Goal: Transaction & Acquisition: Book appointment/travel/reservation

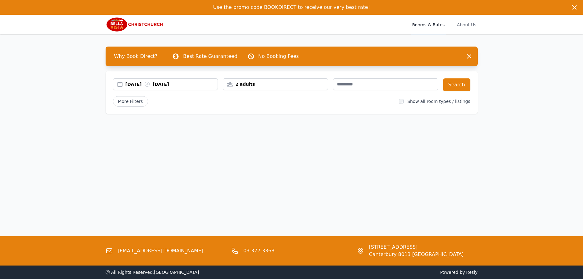
click at [143, 84] on div "[DATE] [DATE]" at bounding box center [172, 84] width 92 height 6
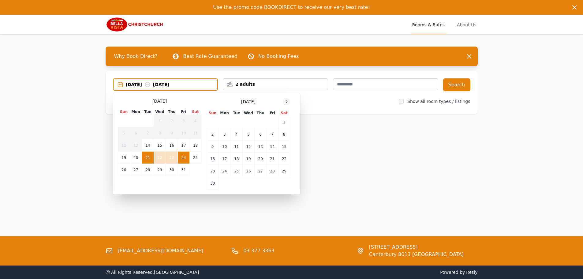
click at [288, 101] on icon at bounding box center [286, 101] width 5 height 5
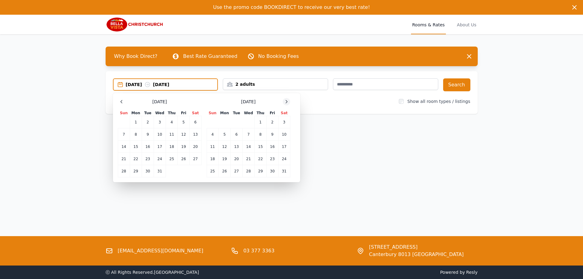
click at [288, 101] on icon at bounding box center [286, 101] width 5 height 5
click at [250, 147] on td "18" at bounding box center [249, 147] width 12 height 12
click at [275, 147] on td "20" at bounding box center [273, 147] width 12 height 12
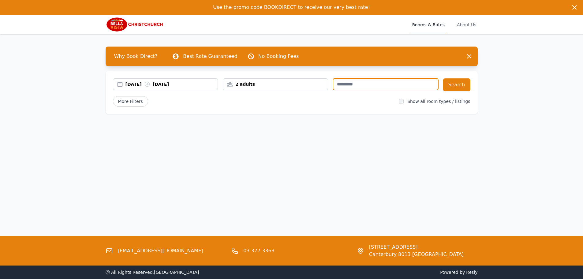
click at [371, 84] on input "text" at bounding box center [385, 84] width 105 height 12
type input "****"
click at [404, 104] on div at bounding box center [401, 101] width 5 height 6
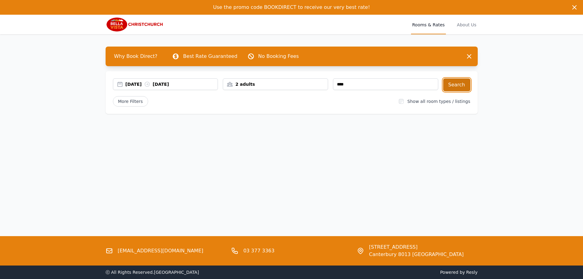
click at [462, 86] on button "Search" at bounding box center [456, 84] width 27 height 13
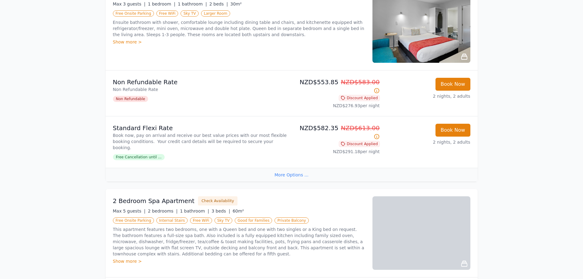
scroll to position [429, 0]
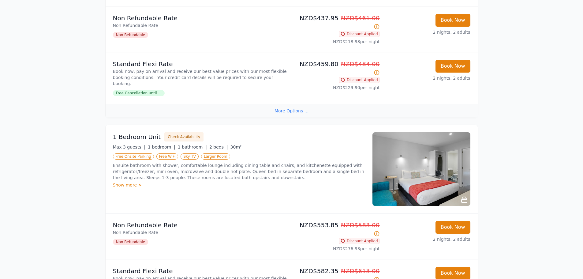
click at [421, 145] on img at bounding box center [422, 168] width 98 height 73
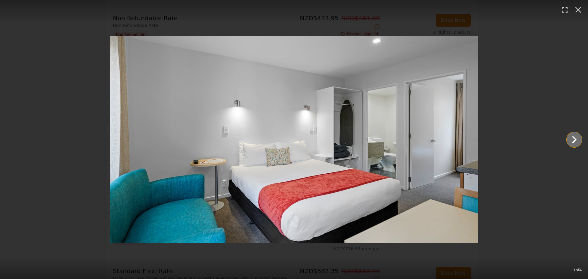
click at [577, 140] on icon "Show slide 2 of 4" at bounding box center [574, 139] width 15 height 15
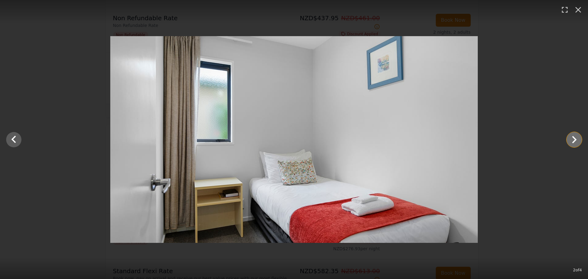
click at [577, 140] on icon "Show slide 3 of 4" at bounding box center [574, 139] width 15 height 15
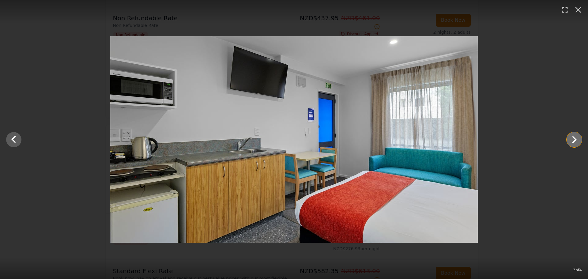
click at [577, 140] on icon "Show slide 4 of 4" at bounding box center [574, 139] width 15 height 15
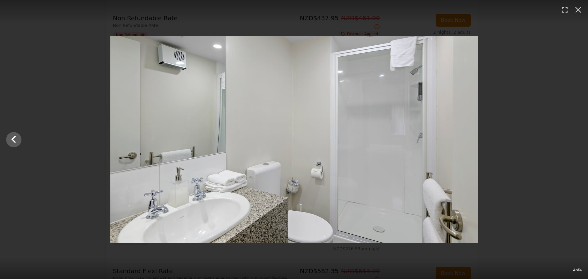
click at [577, 140] on div at bounding box center [294, 139] width 588 height 207
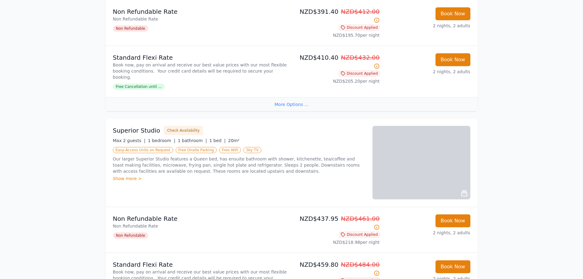
scroll to position [214, 0]
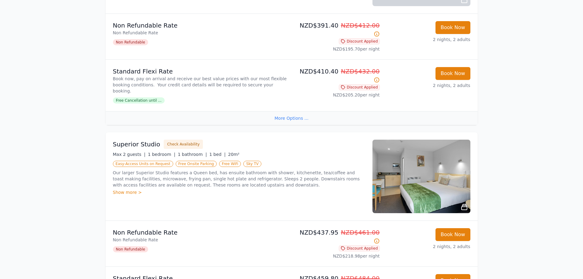
click at [418, 166] on img at bounding box center [422, 176] width 98 height 73
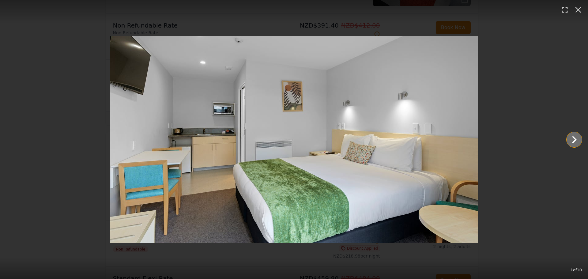
click at [574, 138] on icon "Show slide 2 of 10" at bounding box center [574, 139] width 5 height 7
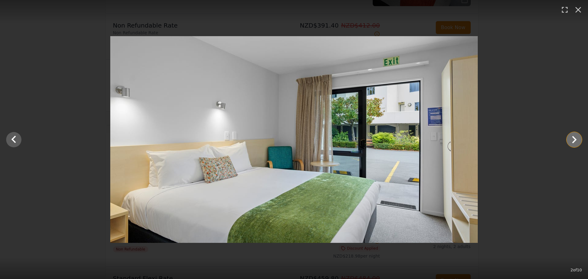
click at [574, 138] on icon "Show slide 3 of 10" at bounding box center [574, 139] width 5 height 7
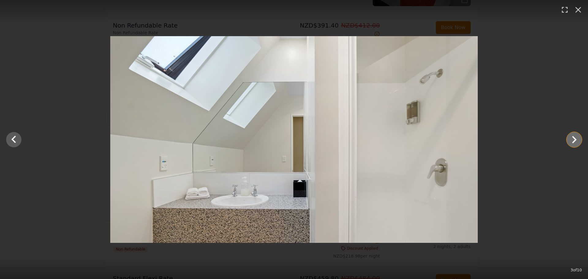
click at [574, 138] on icon "Show slide 4 of 10" at bounding box center [574, 139] width 5 height 7
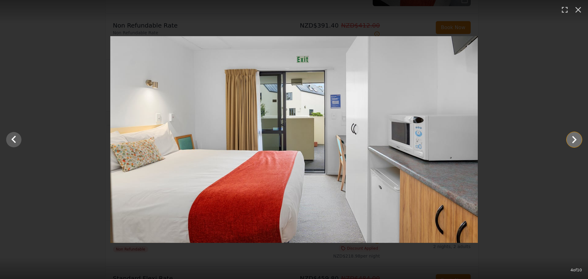
click at [574, 138] on icon "Show slide 5 of 10" at bounding box center [574, 139] width 5 height 7
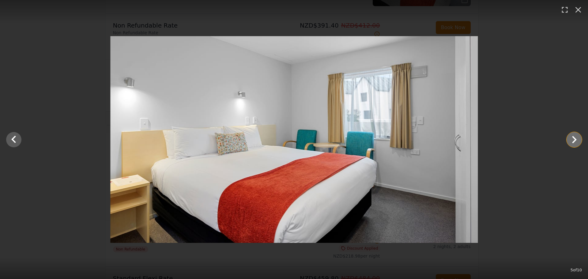
click at [574, 138] on icon "Show slide 6 of 10" at bounding box center [574, 139] width 5 height 7
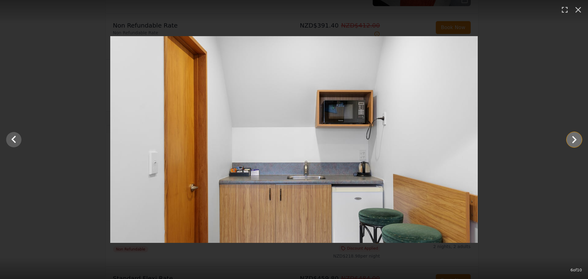
click at [574, 138] on icon "Show slide 7 of 10" at bounding box center [574, 139] width 5 height 7
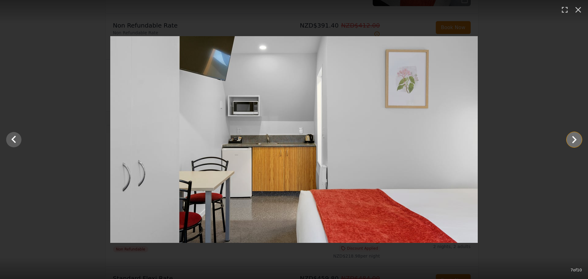
click at [574, 138] on icon "Show slide 8 of 10" at bounding box center [574, 139] width 5 height 7
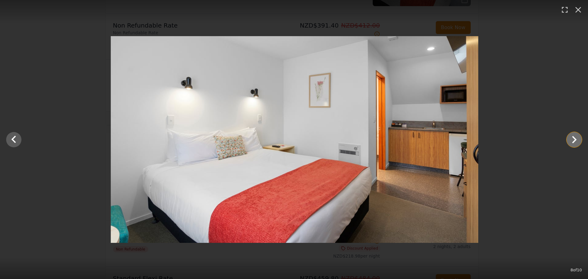
click at [574, 138] on icon "Show slide 9 of 10" at bounding box center [574, 139] width 5 height 7
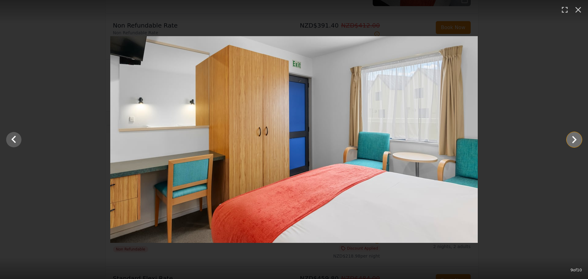
click at [574, 138] on icon "Show slide 10 of 10" at bounding box center [574, 139] width 5 height 7
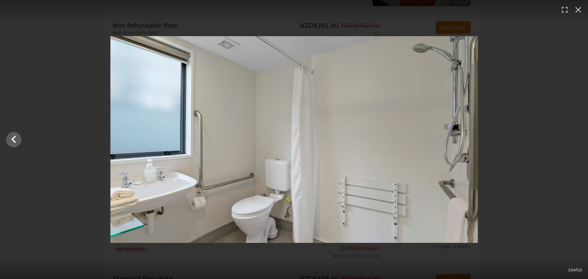
click at [574, 138] on div at bounding box center [294, 139] width 588 height 207
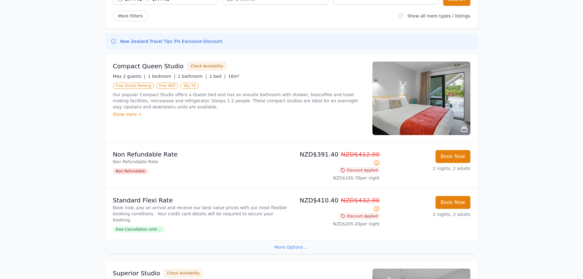
scroll to position [71, 0]
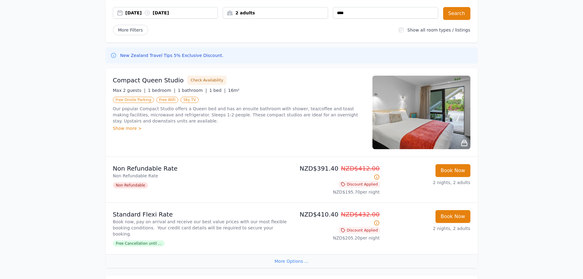
click at [437, 118] on img at bounding box center [422, 112] width 98 height 73
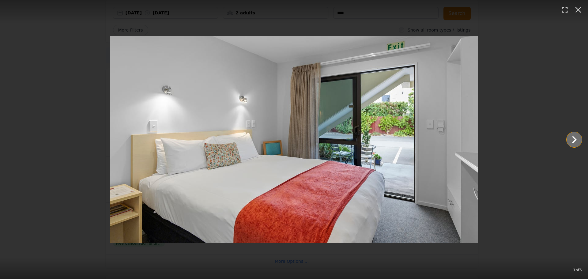
click at [571, 137] on icon "Show slide 2 of 5" at bounding box center [574, 139] width 15 height 15
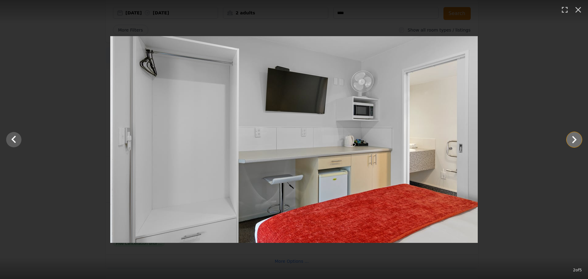
click at [571, 137] on icon "Show slide 3 of 5" at bounding box center [574, 139] width 15 height 15
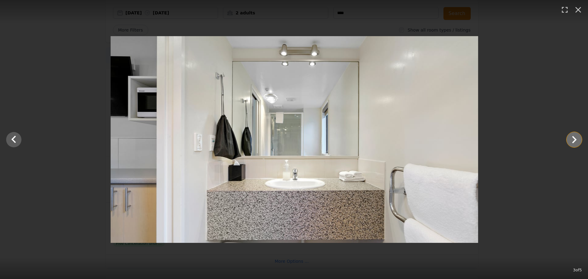
click at [571, 137] on icon "Show slide 4 of 5" at bounding box center [574, 139] width 15 height 15
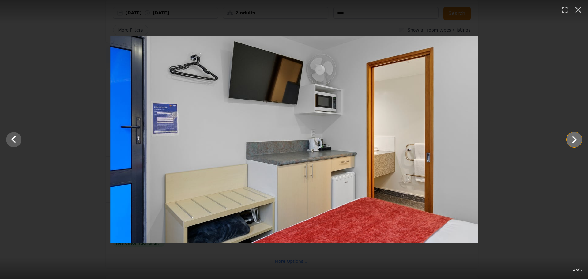
click at [571, 137] on icon "Show slide 5 of 5" at bounding box center [574, 139] width 15 height 15
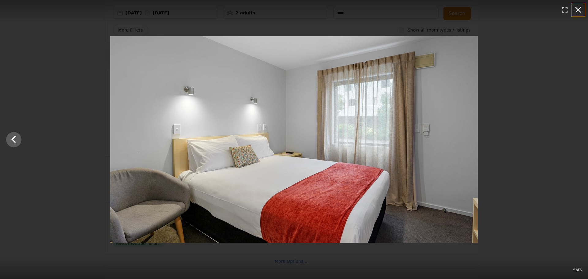
click at [578, 11] on icon "button" at bounding box center [578, 10] width 10 height 10
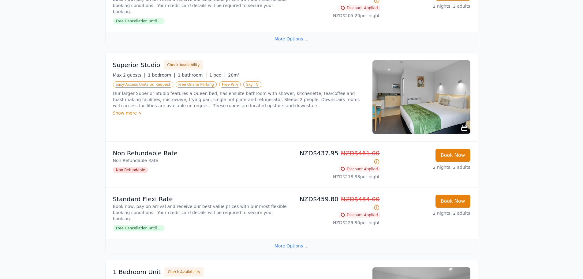
scroll to position [357, 0]
